Goal: Task Accomplishment & Management: Use online tool/utility

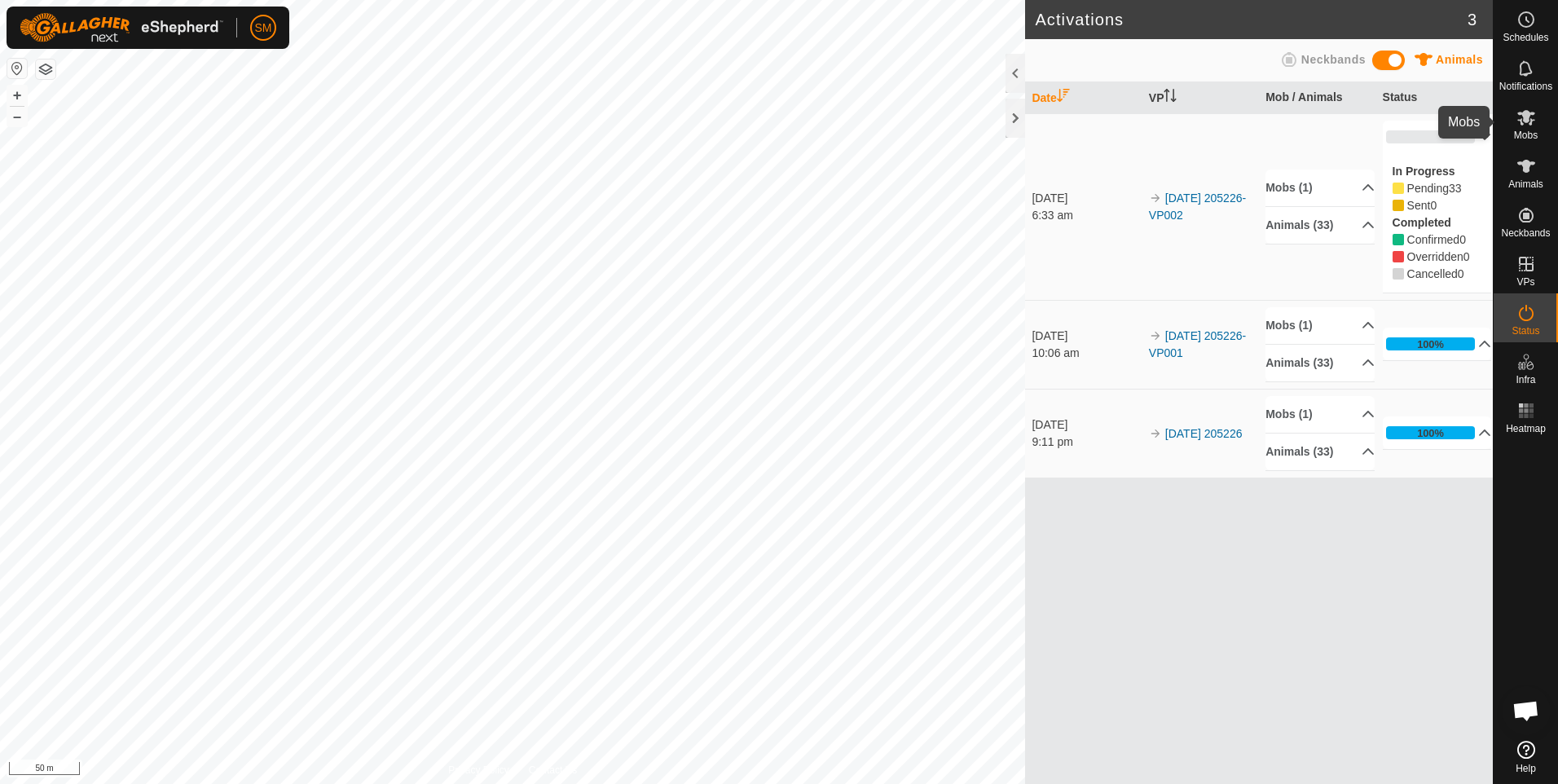
click at [1525, 124] on icon at bounding box center [1526, 117] width 19 height 19
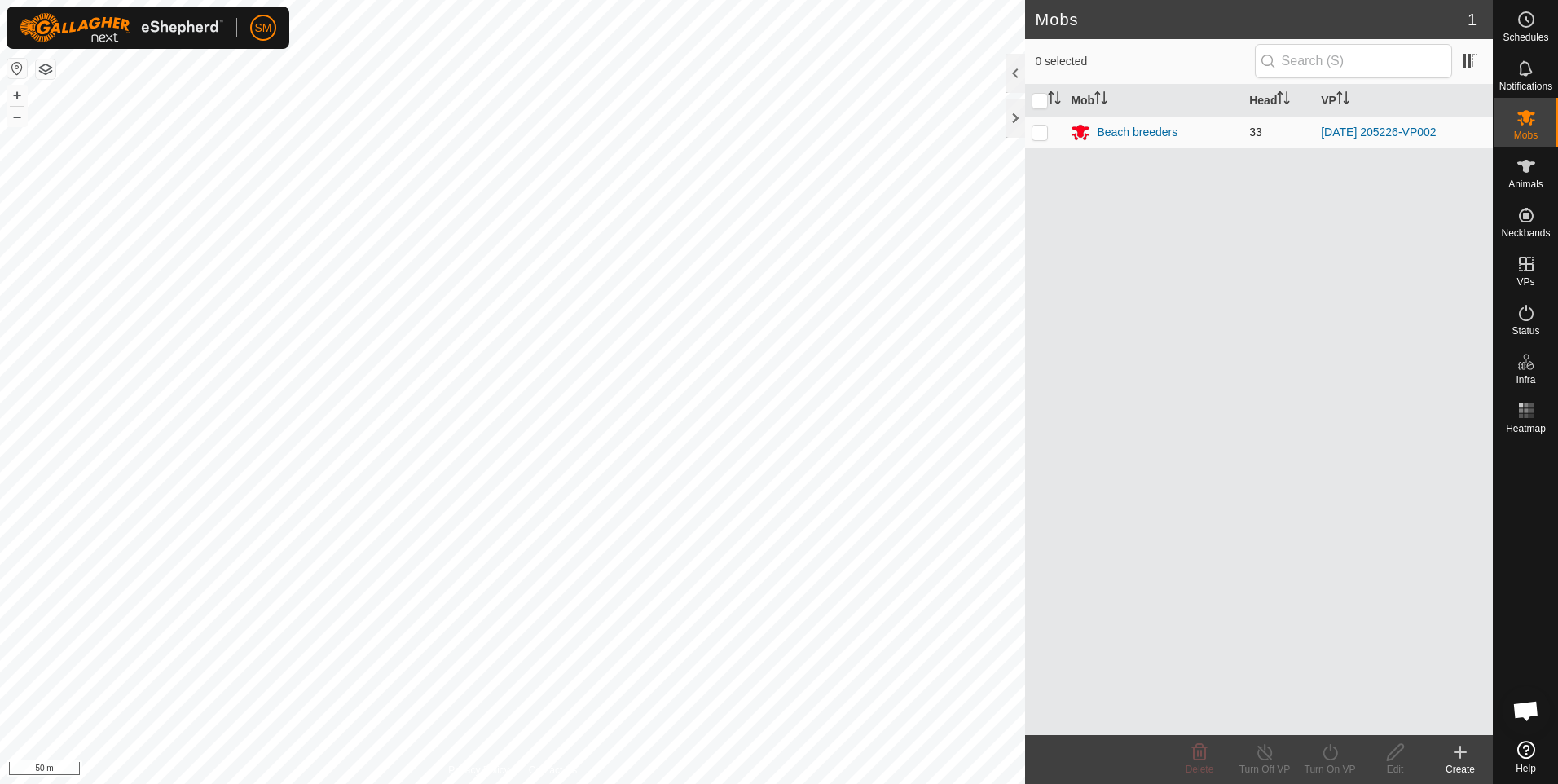
click at [1045, 131] on p-checkbox at bounding box center [1040, 131] width 16 height 13
checkbox input "true"
click at [1324, 755] on icon at bounding box center [1330, 751] width 15 height 16
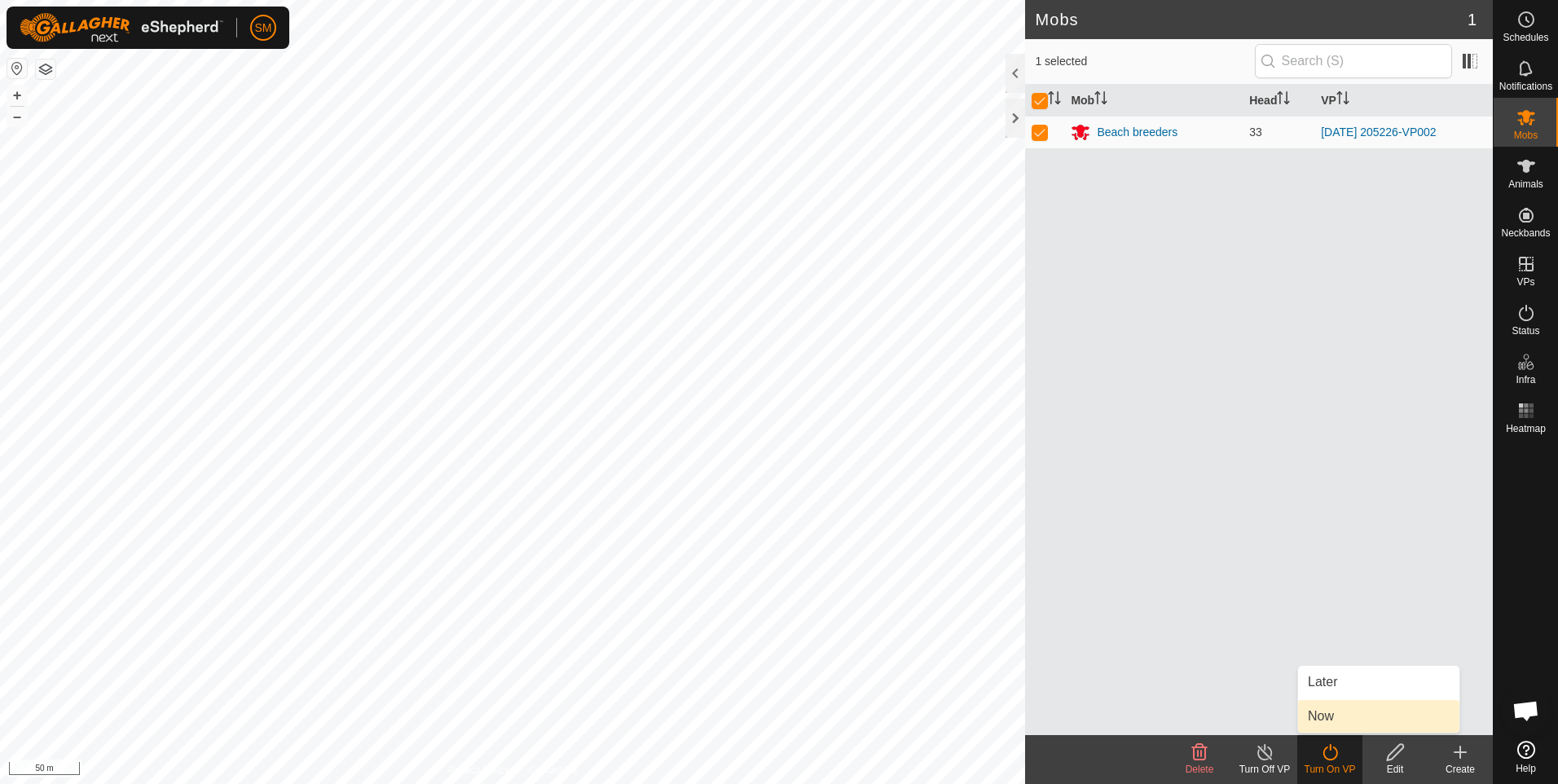
click at [1335, 716] on link "Now" at bounding box center [1378, 716] width 161 height 33
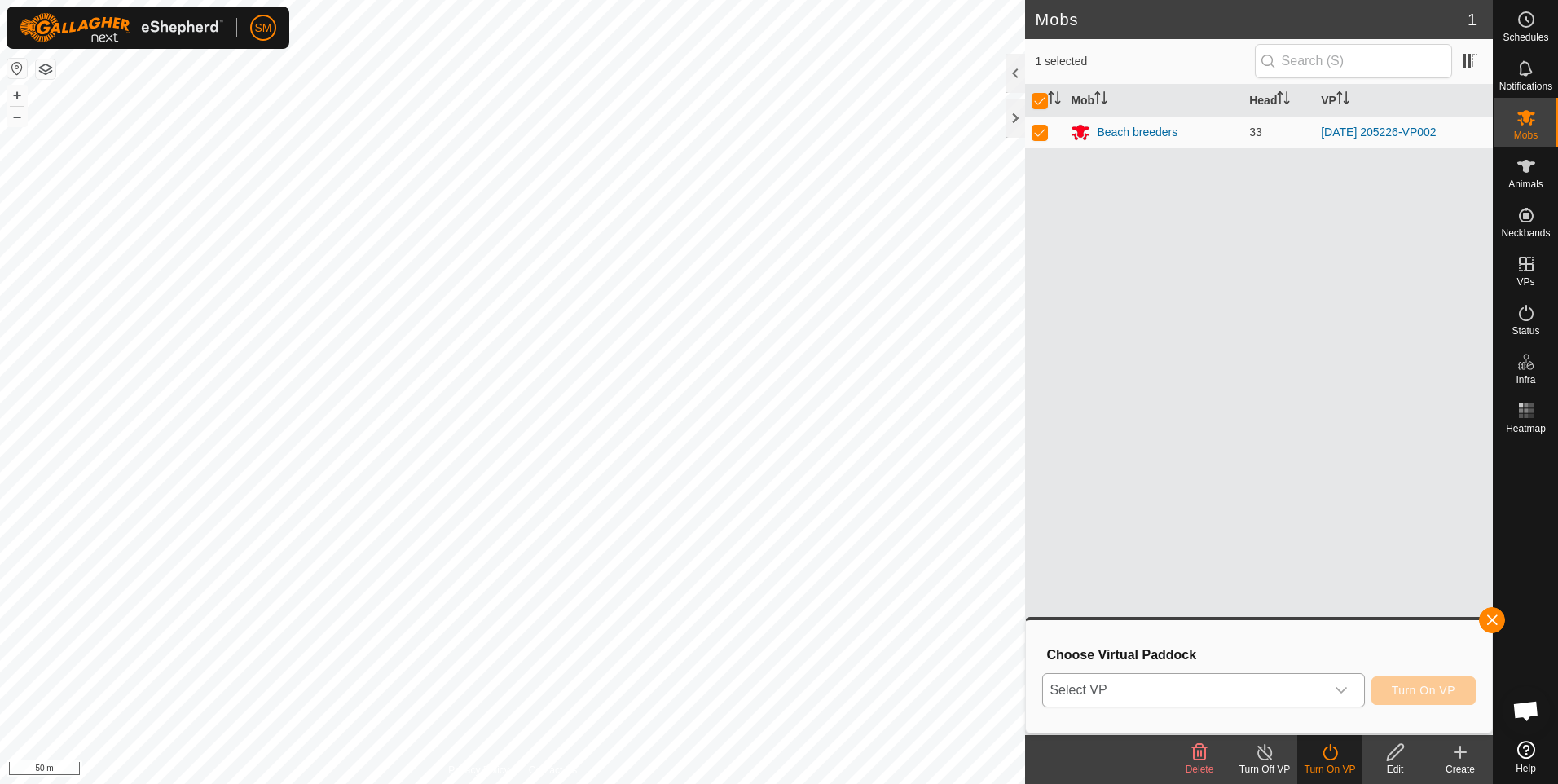
click at [1346, 687] on icon "dropdown trigger" at bounding box center [1341, 690] width 13 height 13
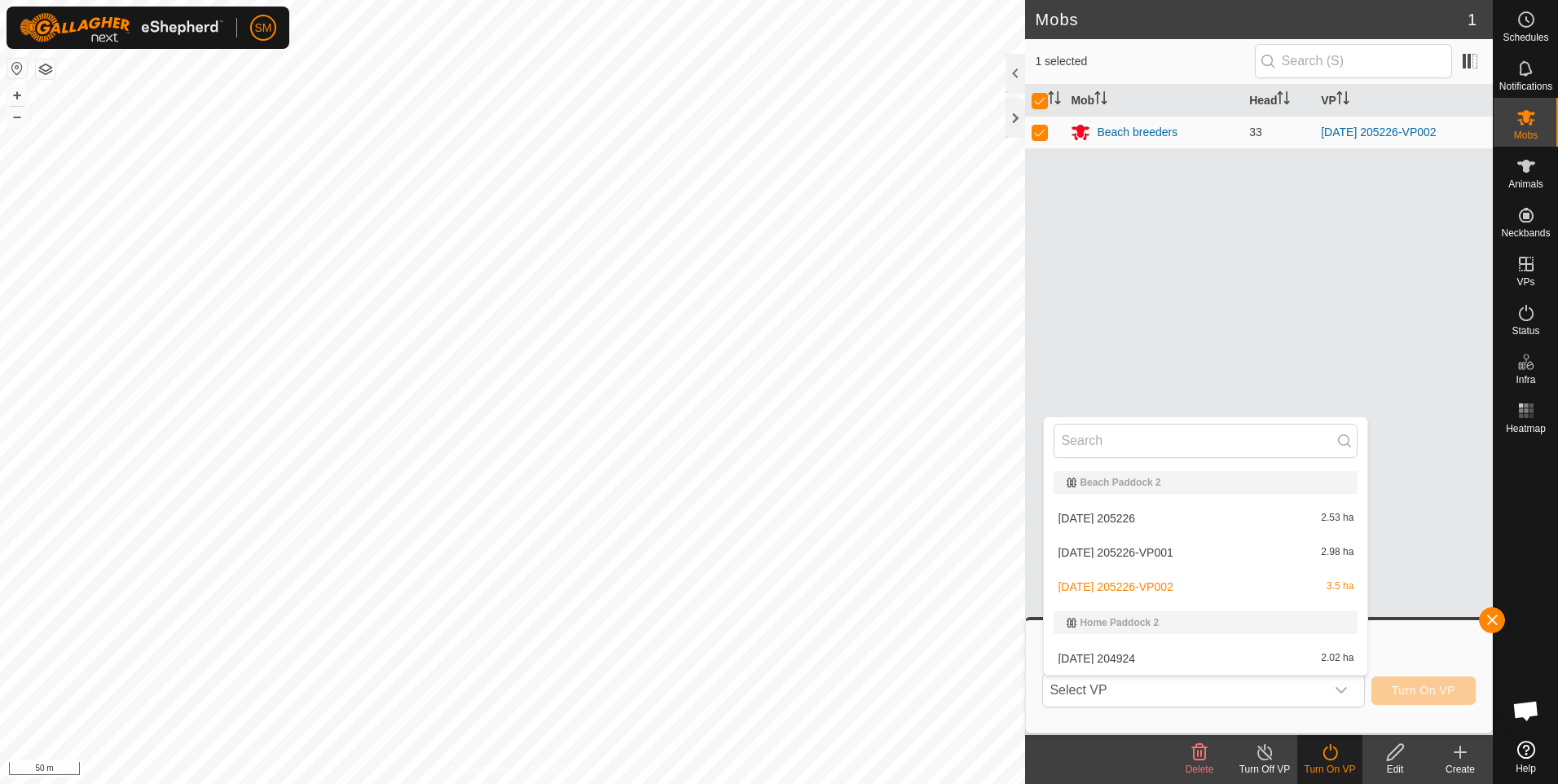
click at [1417, 561] on div "Mob Head VP Beach breeders 33 [DATE] 205226-VP002" at bounding box center [1259, 410] width 468 height 650
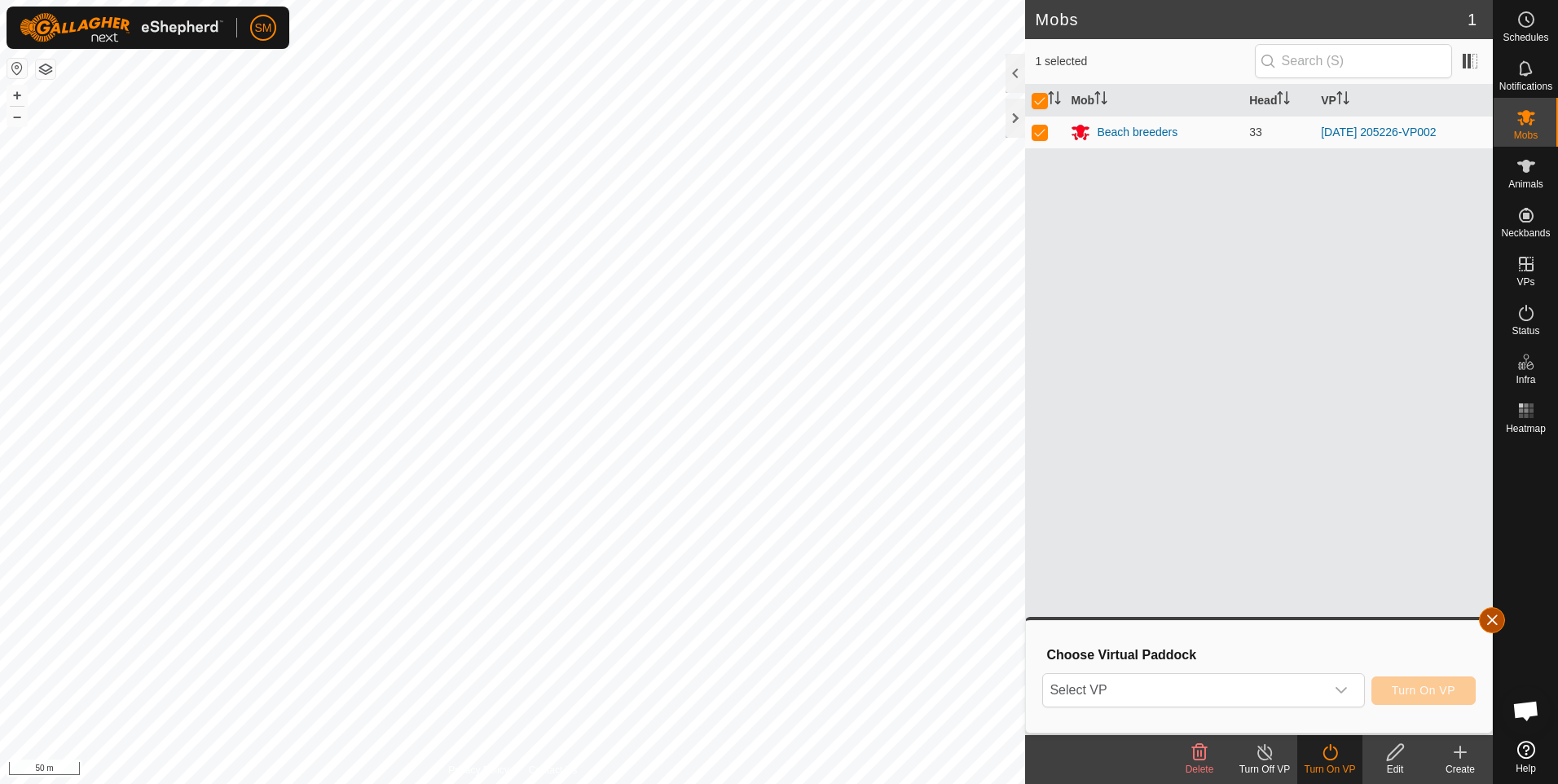
click at [1489, 615] on button "button" at bounding box center [1493, 620] width 26 height 26
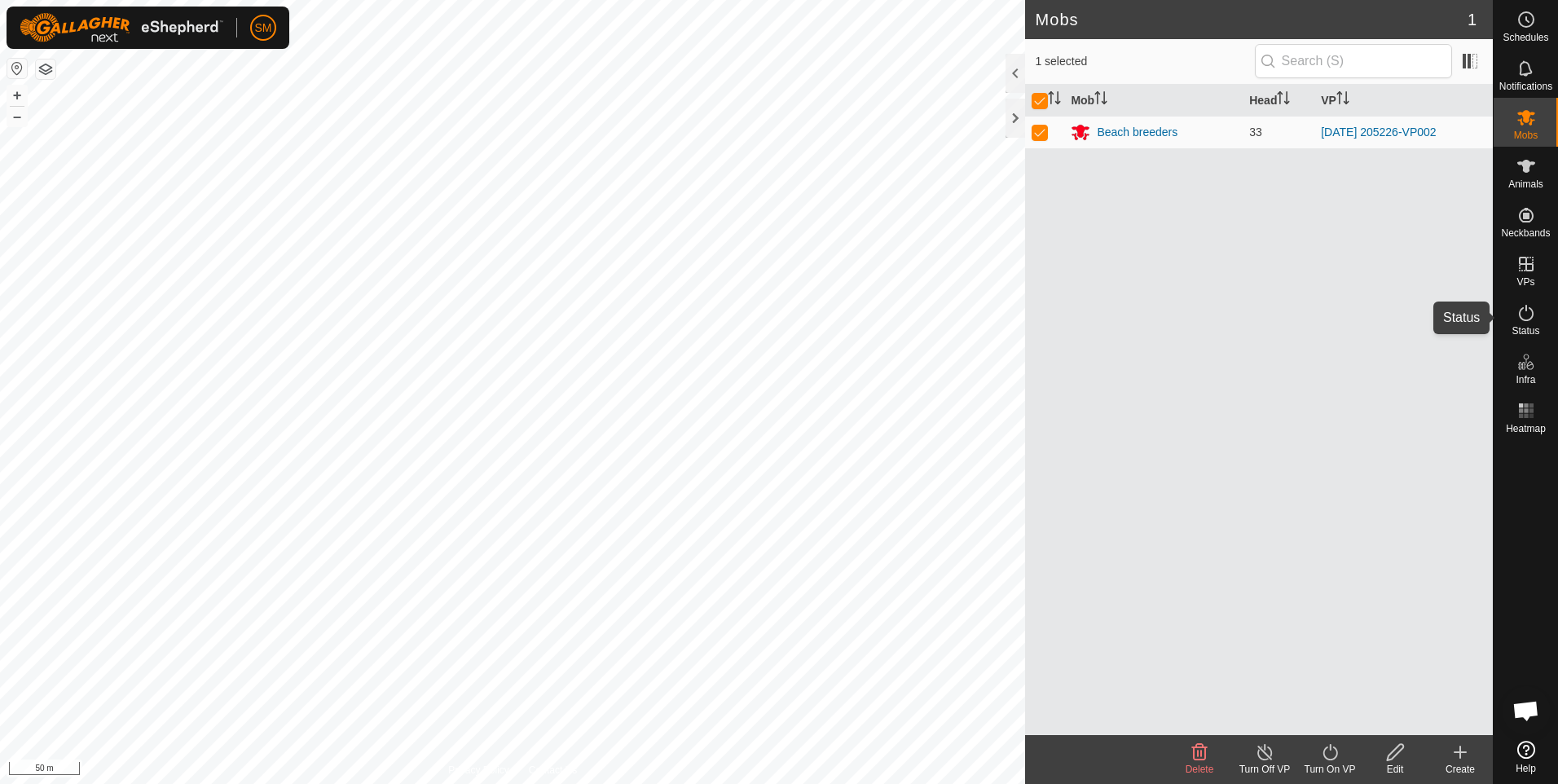
click at [1527, 317] on icon at bounding box center [1526, 313] width 19 height 19
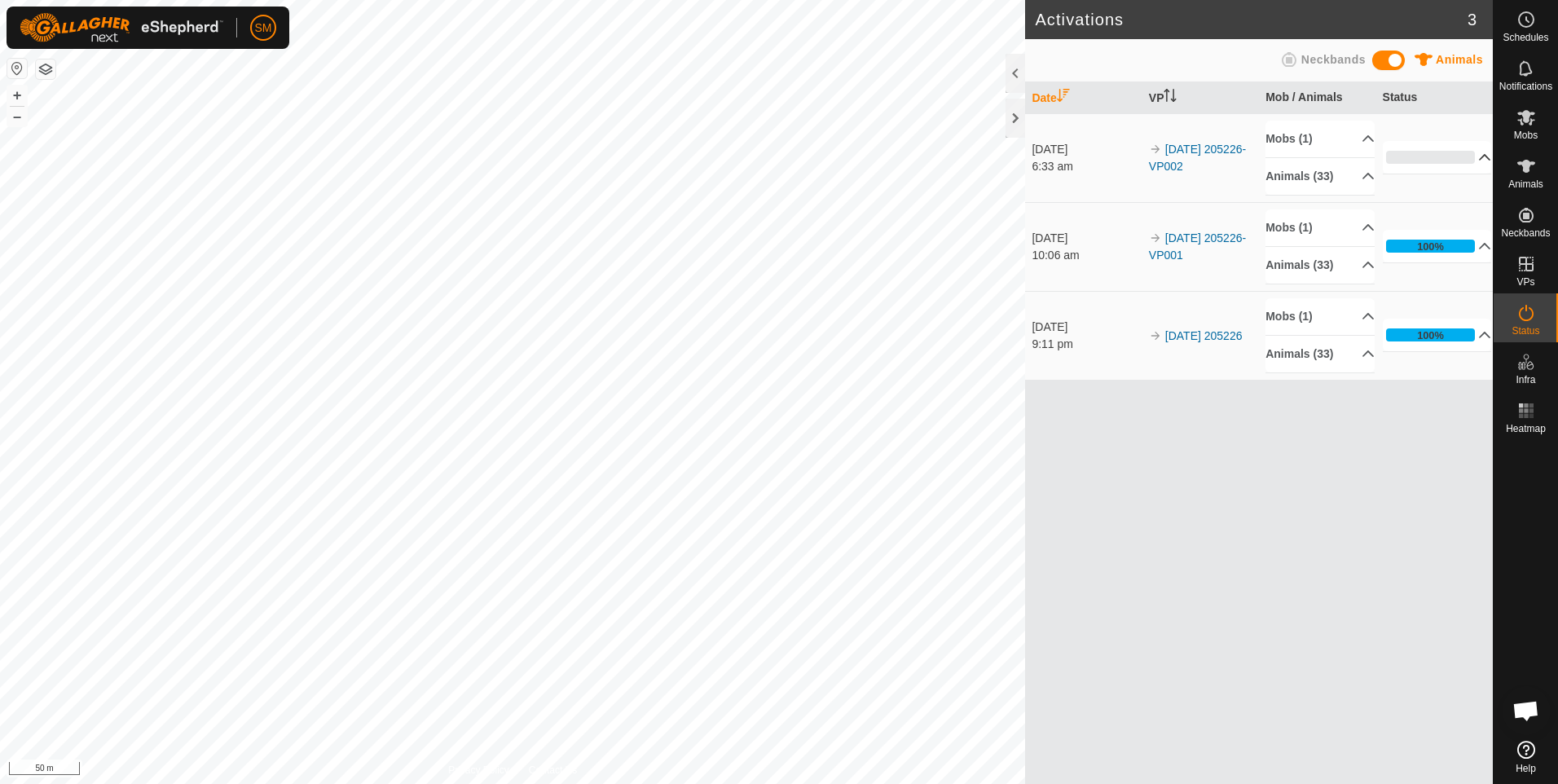
click at [1475, 157] on p-accordion-header "0%" at bounding box center [1438, 157] width 109 height 33
